Goal: Find specific page/section

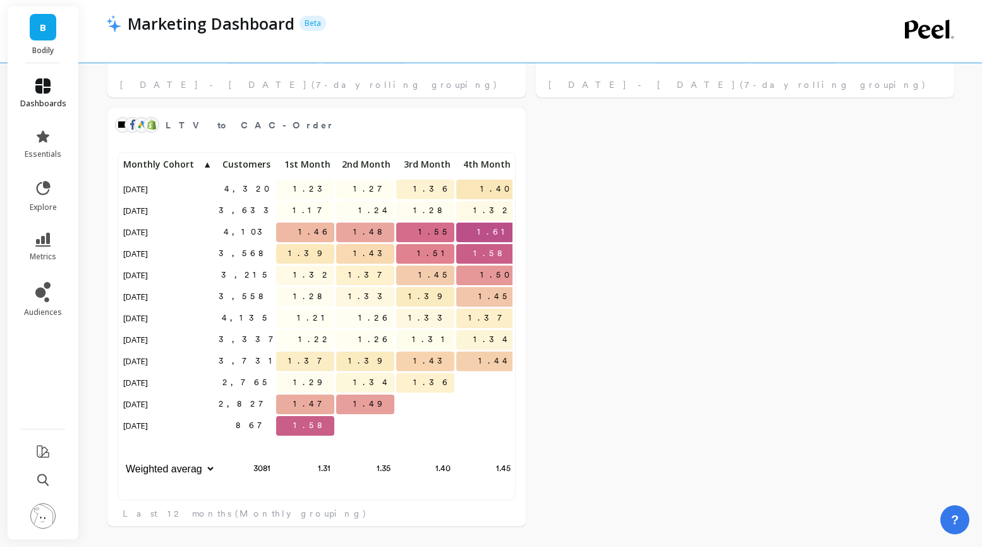
scroll to position [348, 392]
click at [50, 243] on icon at bounding box center [42, 240] width 15 height 14
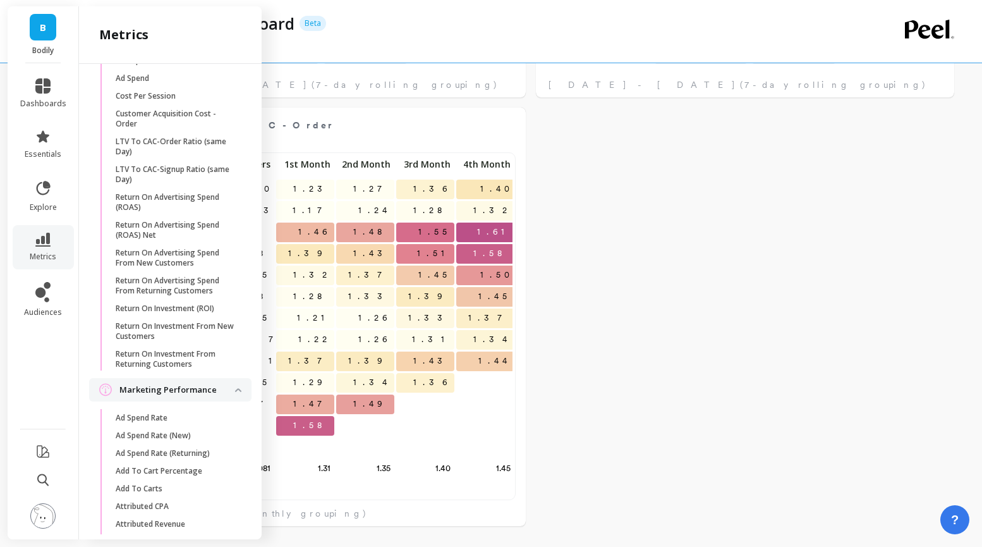
scroll to position [760, 0]
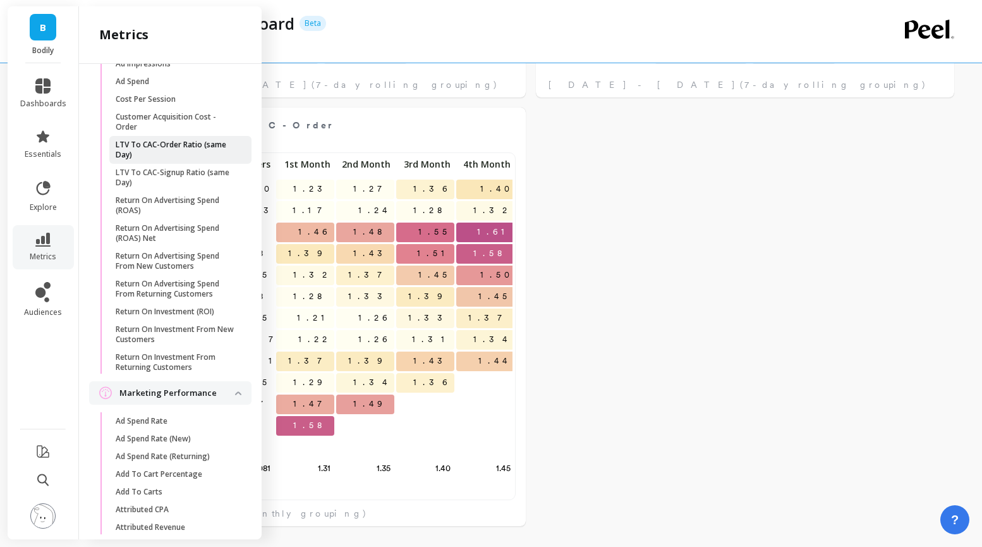
click at [211, 140] on p "LTV To CAC-Order Ratio (same Day)" at bounding box center [176, 150] width 121 height 20
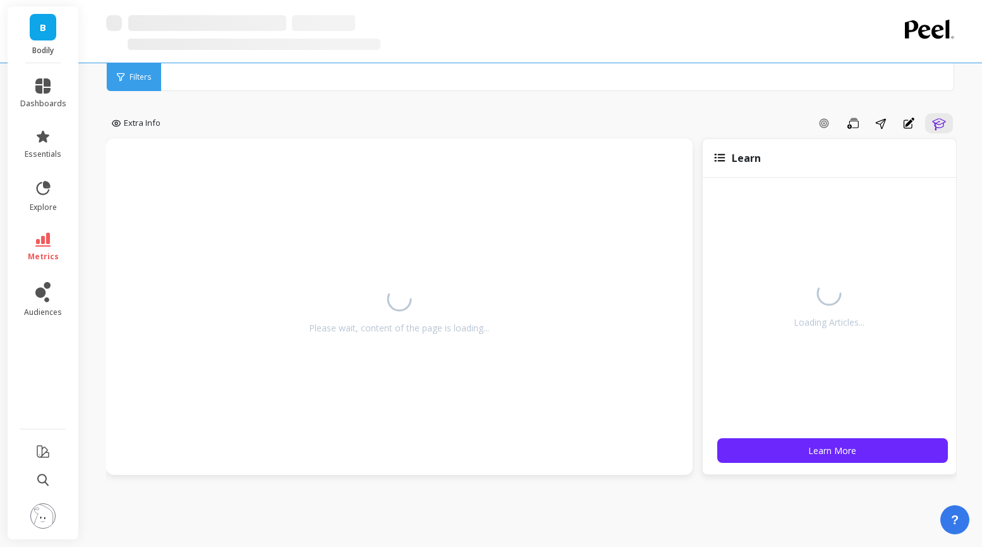
click at [227, 118] on div "Add Goal Save Share Annotations Learn" at bounding box center [562, 123] width 792 height 20
